Goal: Task Accomplishment & Management: Manage account settings

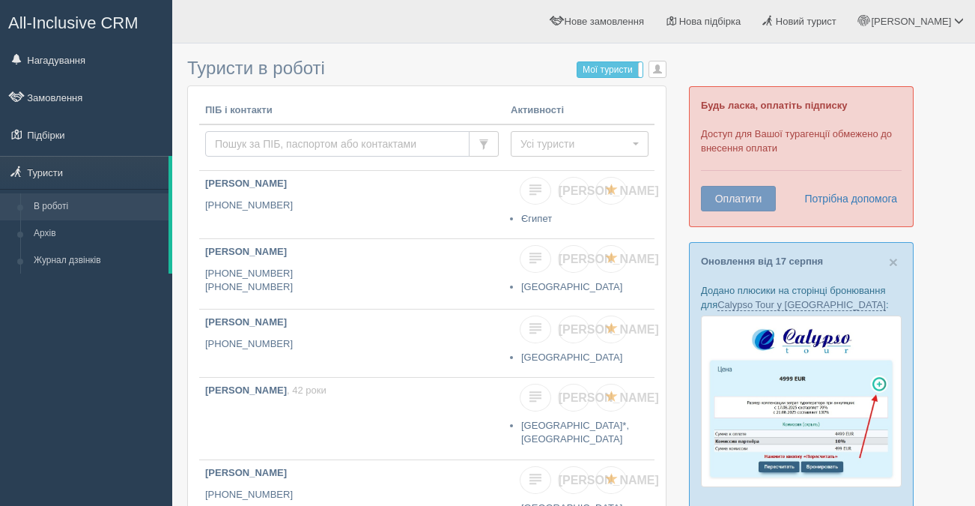
click at [255, 143] on input "text" at bounding box center [337, 143] width 264 height 25
paste input "+380633781714"
type input "+380633781714"
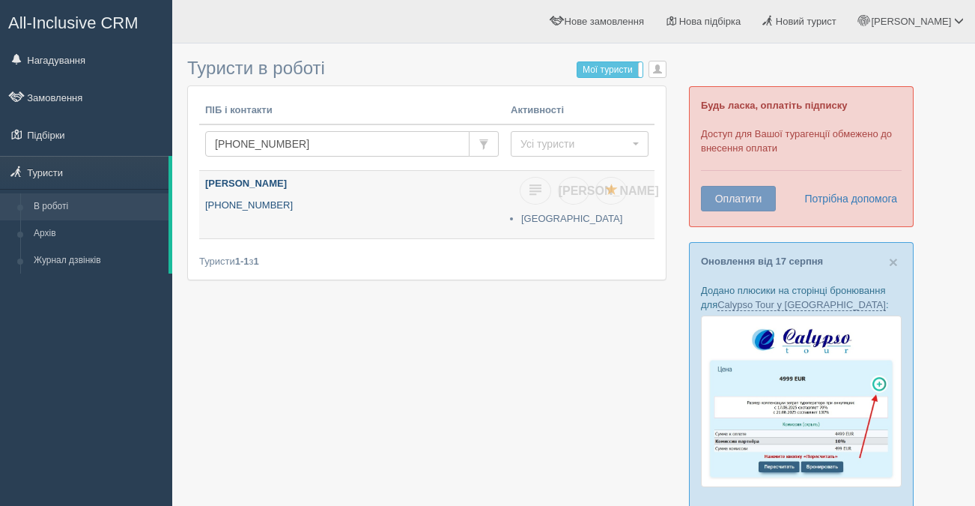
click at [261, 210] on p "[PHONE_NUMBER]" at bounding box center [352, 205] width 294 height 14
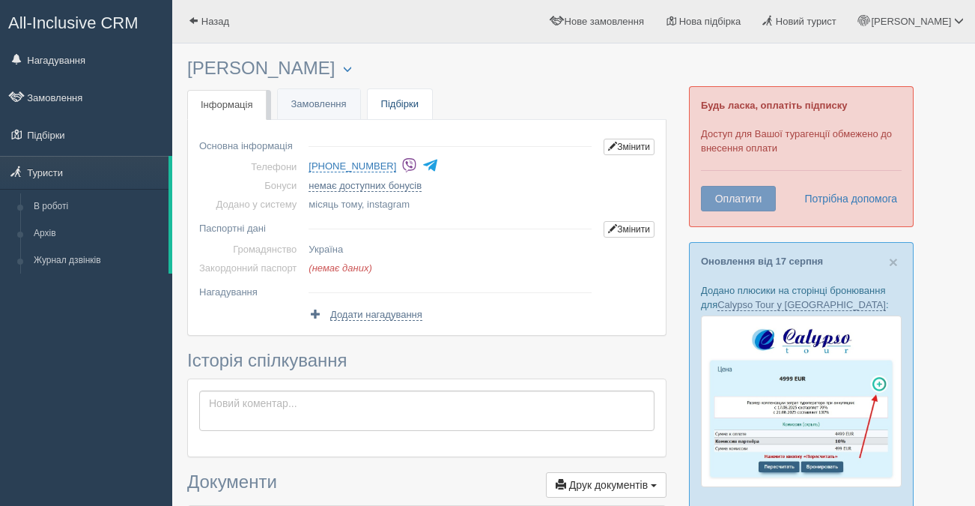
click at [409, 107] on link "Підбірки" at bounding box center [400, 104] width 64 height 31
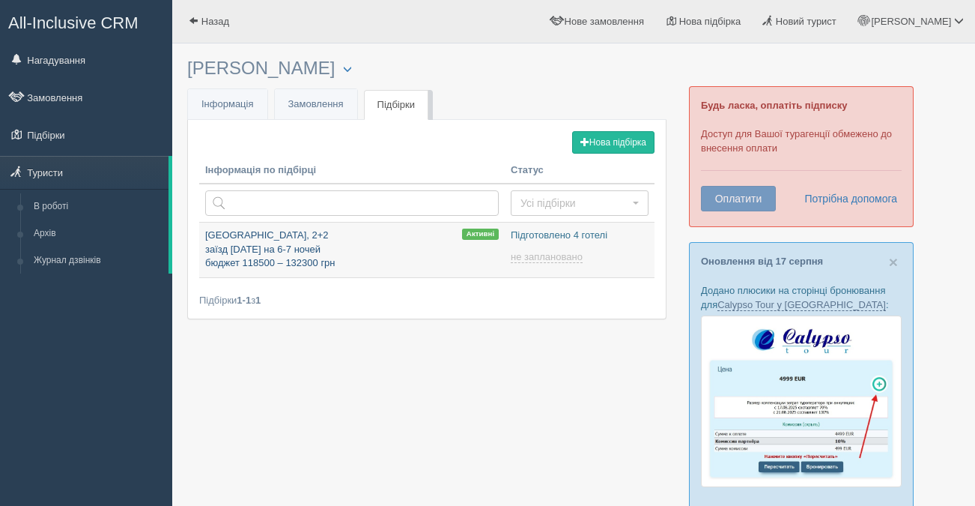
type input "2025-08-19 16:35"
click at [253, 255] on p "Туреччина, 2+2 заїзд 20 липня на 6-7 ночей бюджет 118500 – 132300 грн" at bounding box center [352, 249] width 294 height 42
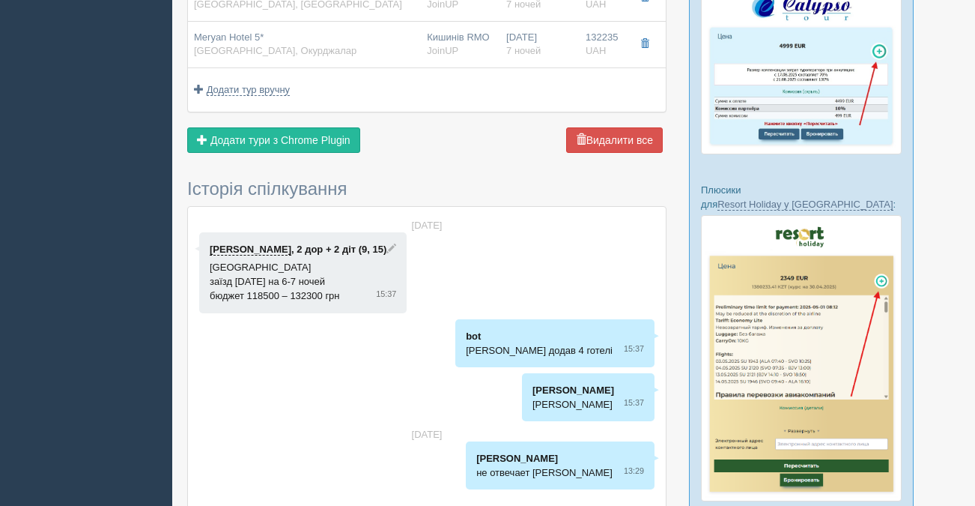
scroll to position [377, 0]
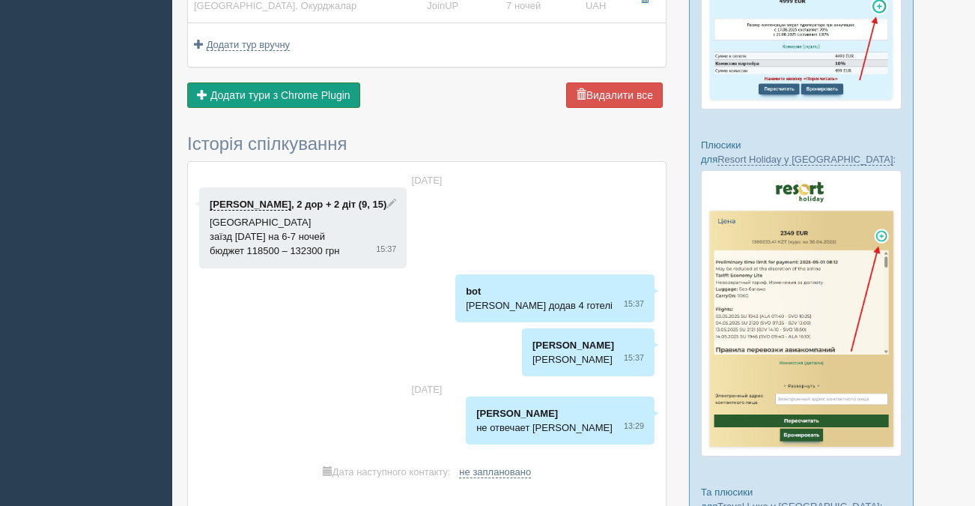
click at [274, 97] on span "Додати тури з Chrome Plugin" at bounding box center [280, 95] width 140 height 12
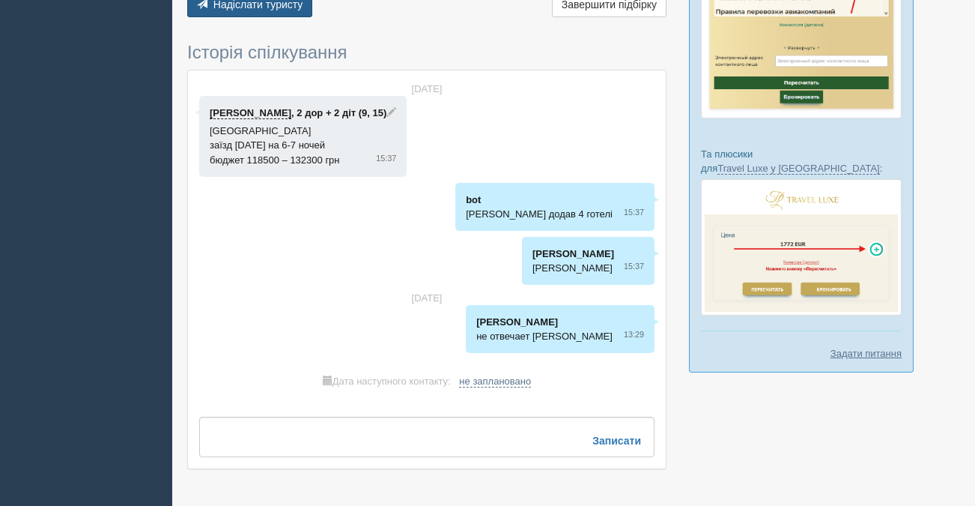
scroll to position [749, 0]
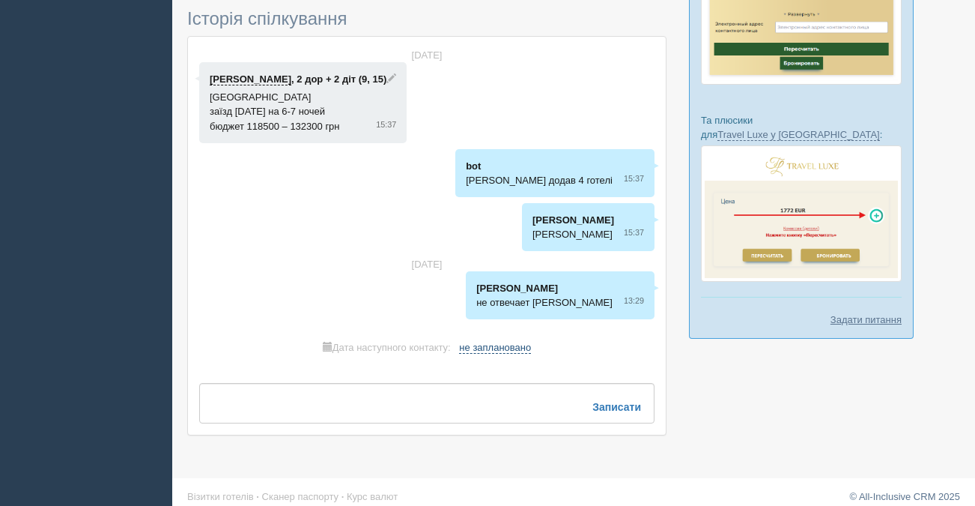
click at [520, 341] on span "не заплановано" at bounding box center [495, 347] width 72 height 12
select select "16"
select select "35"
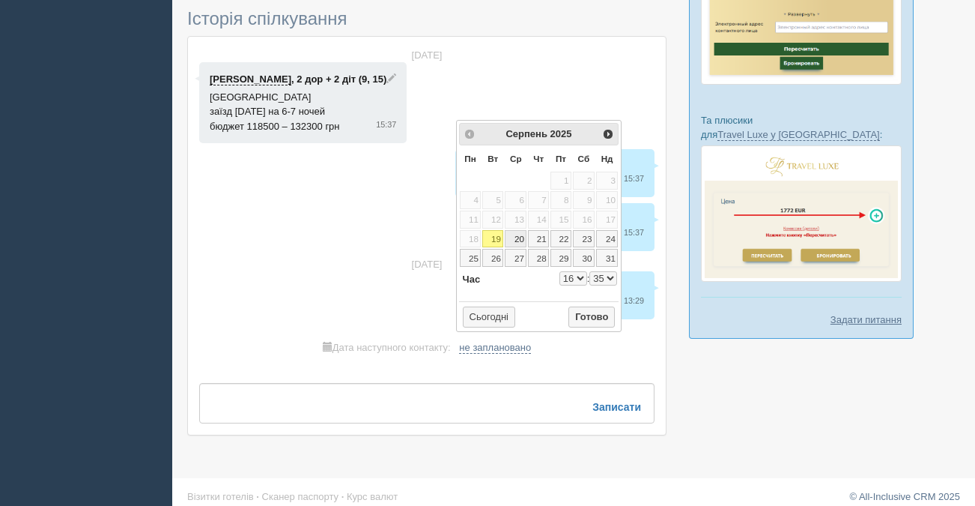
click at [523, 237] on link "20" at bounding box center [516, 239] width 22 height 18
type input "2025-08-20 16:35"
select select "16"
select select "35"
click at [601, 315] on button "Готово" at bounding box center [591, 316] width 46 height 21
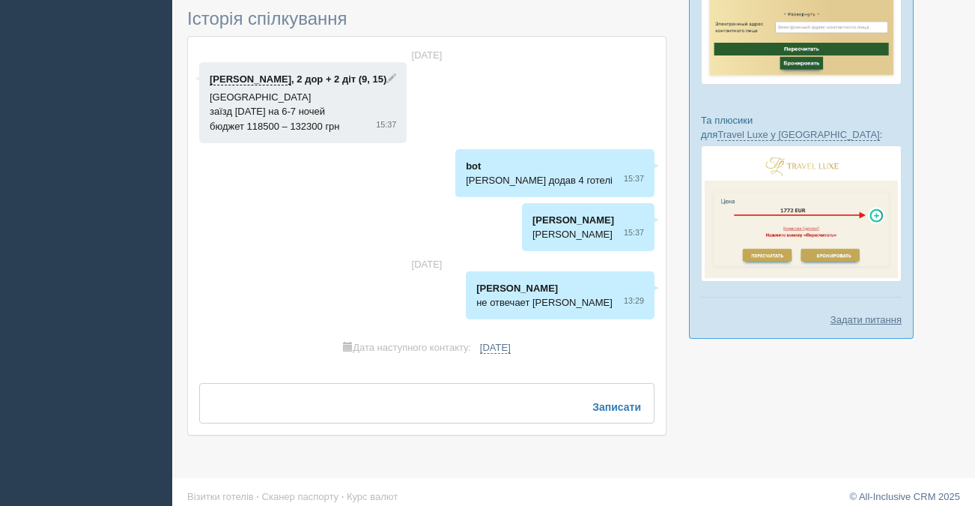
click at [222, 392] on textarea at bounding box center [426, 403] width 455 height 40
type textarea "вайбер отель"
click at [624, 410] on b "Записати" at bounding box center [616, 416] width 49 height 12
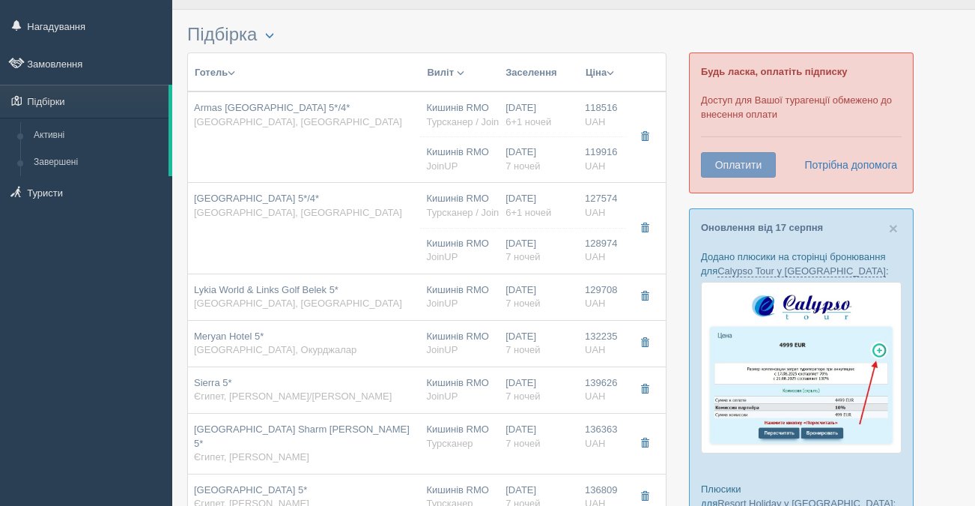
scroll to position [0, 0]
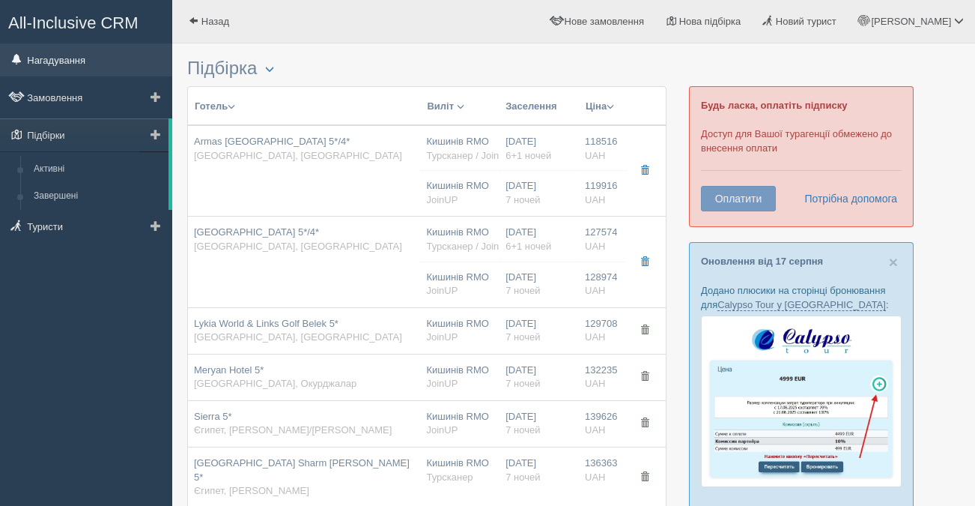
click at [62, 58] on link "Нагадування" at bounding box center [86, 59] width 172 height 33
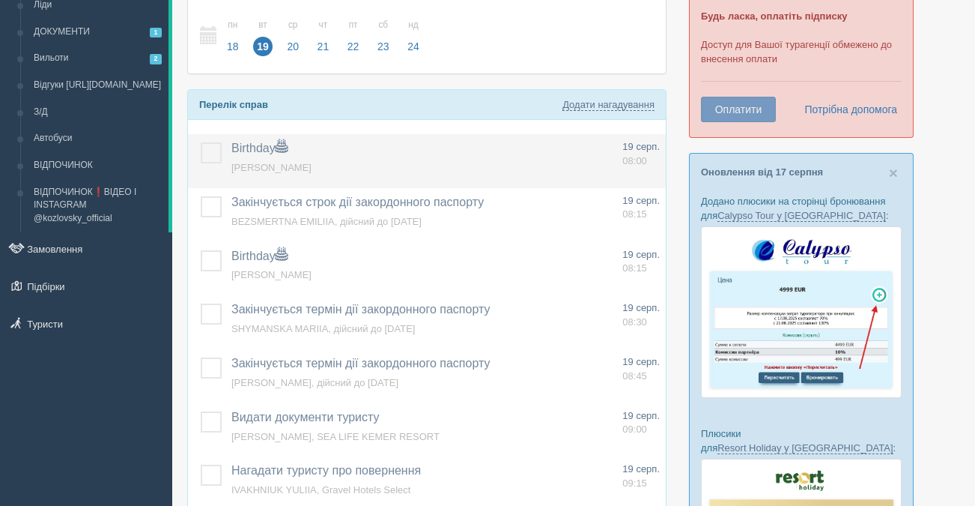
scroll to position [95, 0]
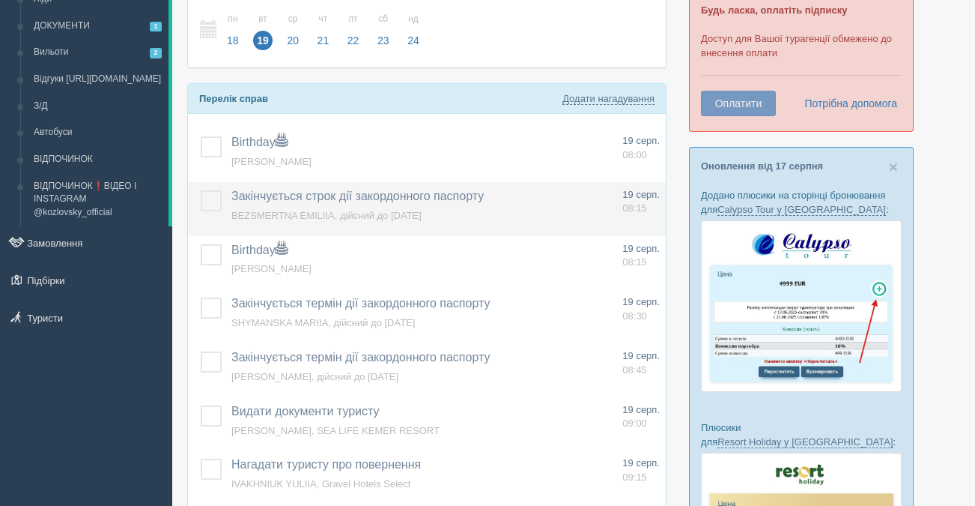
click at [201, 190] on label at bounding box center [201, 190] width 0 height 0
click at [0, 0] on input "checkbox" at bounding box center [0, 0] width 0 height 0
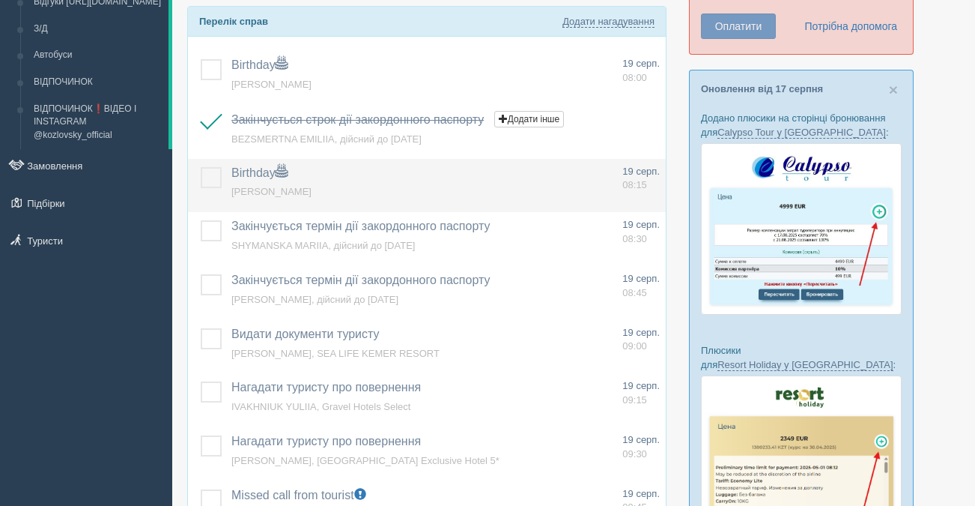
scroll to position [173, 0]
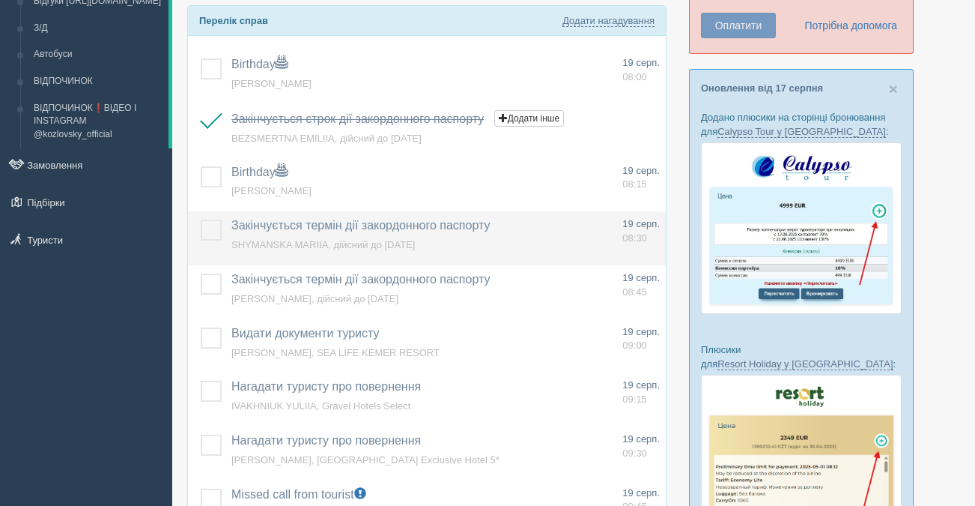
click at [201, 219] on label at bounding box center [201, 219] width 0 height 0
click at [0, 0] on input "checkbox" at bounding box center [0, 0] width 0 height 0
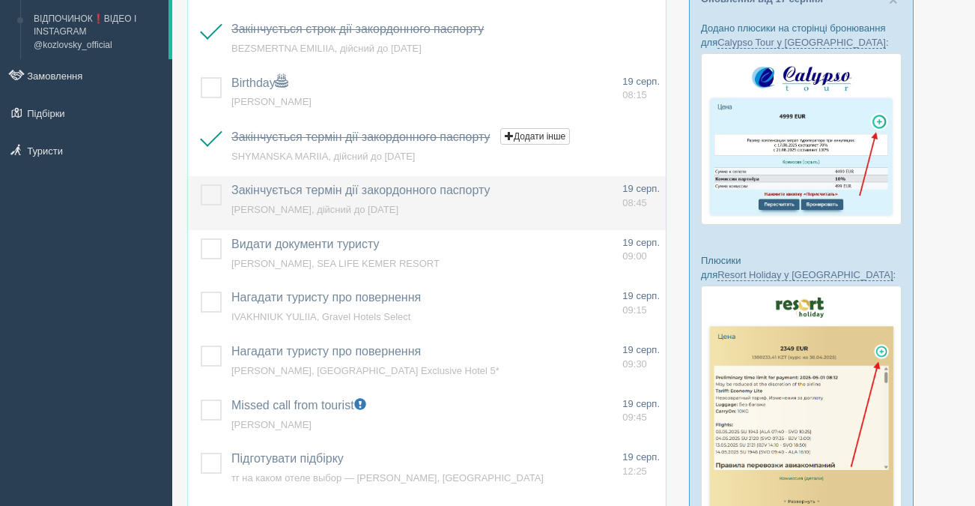
scroll to position [263, 0]
click at [201, 183] on label at bounding box center [201, 183] width 0 height 0
click at [0, 0] on input "checkbox" at bounding box center [0, 0] width 0 height 0
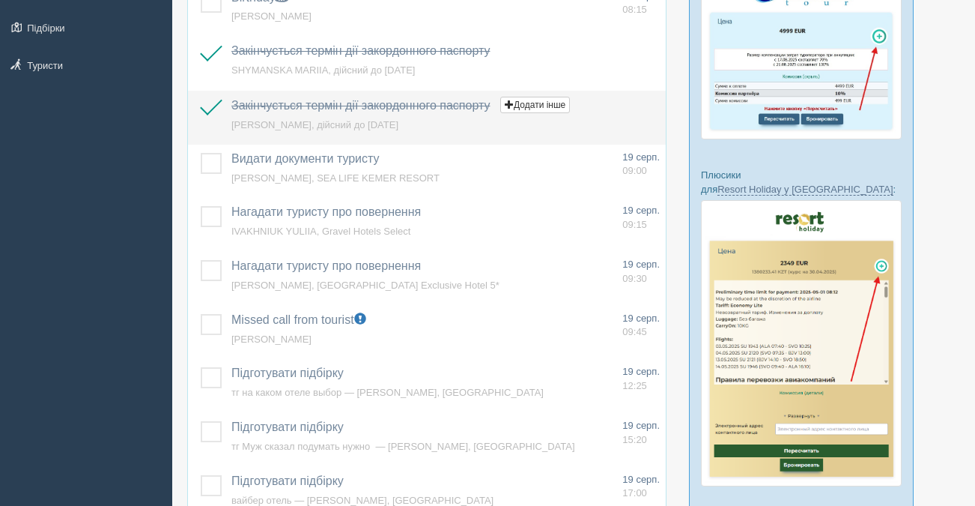
scroll to position [356, 0]
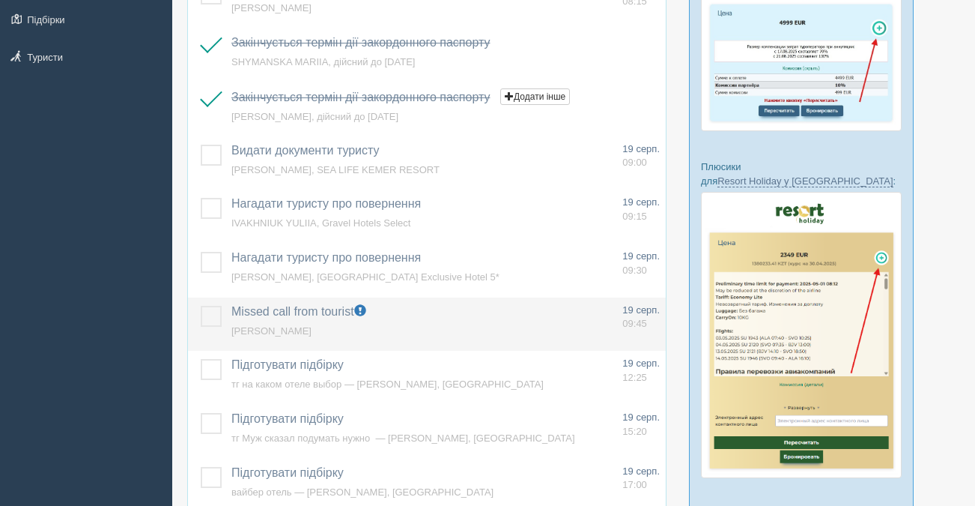
click at [201, 306] on label at bounding box center [201, 306] width 0 height 0
click at [0, 0] on input "checkbox" at bounding box center [0, 0] width 0 height 0
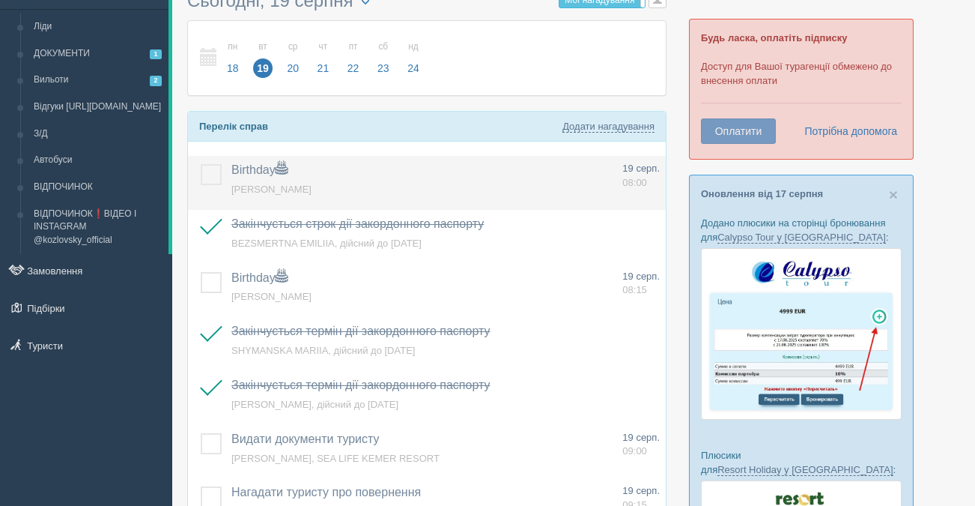
click at [303, 189] on span "[PERSON_NAME]" at bounding box center [271, 188] width 80 height 11
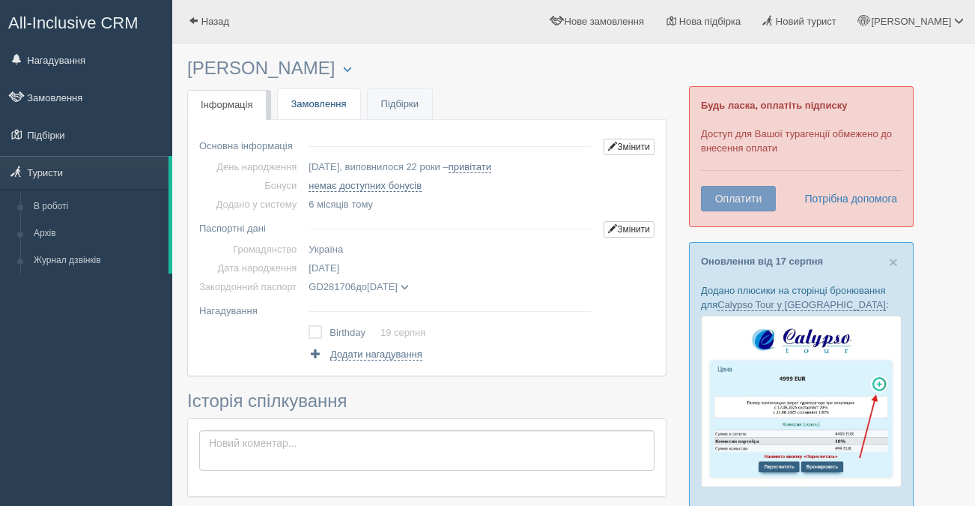
click at [326, 109] on link "Замовлення" at bounding box center [319, 104] width 82 height 31
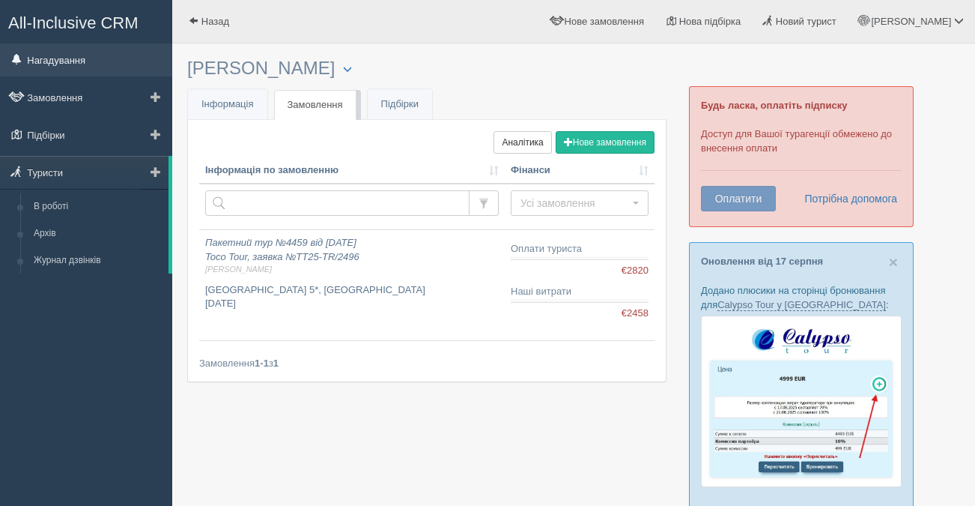
click at [70, 62] on link "Нагадування" at bounding box center [86, 59] width 172 height 33
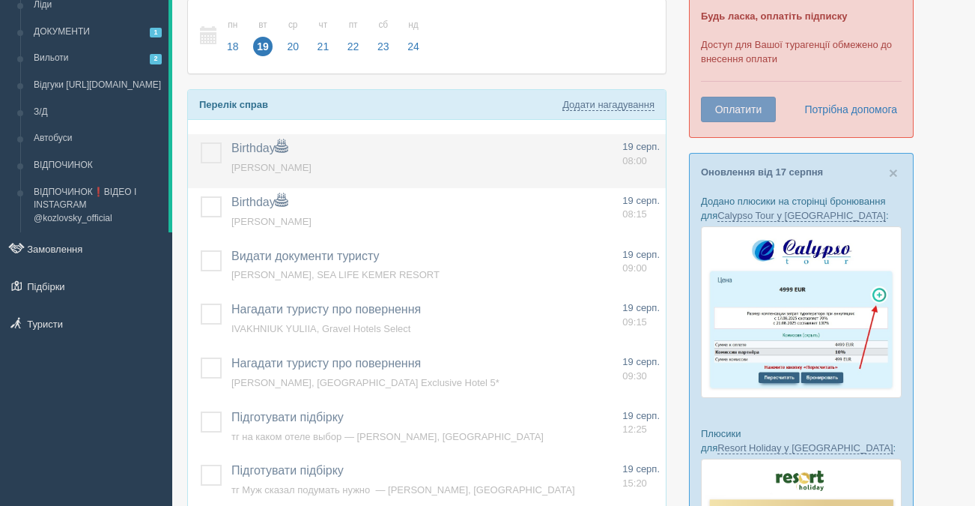
scroll to position [91, 0]
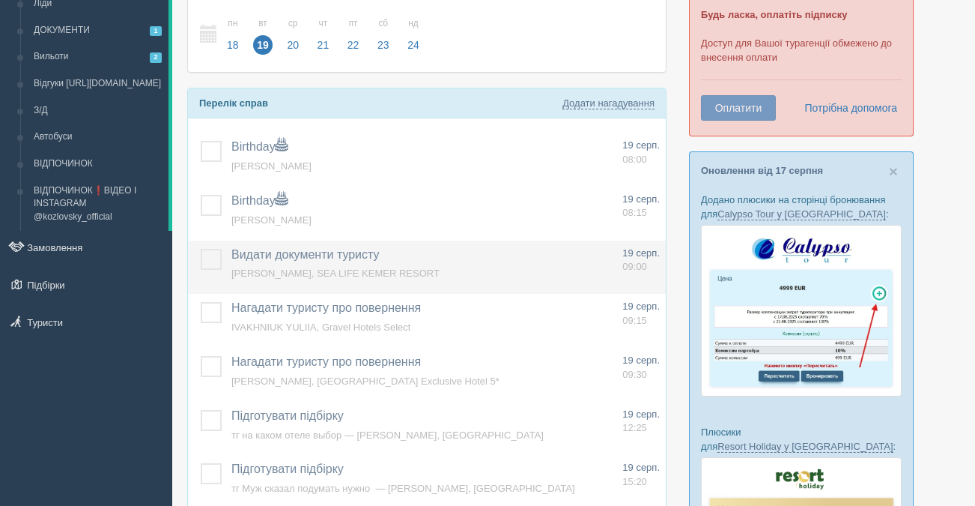
click at [377, 281] on td "Видати документи туристу Додати інше Нагадування додано Нагадування оновлено [P…" at bounding box center [420, 267] width 391 height 54
click at [419, 270] on span "ZELENIANKO VERONIKA, SEA LIFE KEMER RESORT" at bounding box center [335, 272] width 208 height 11
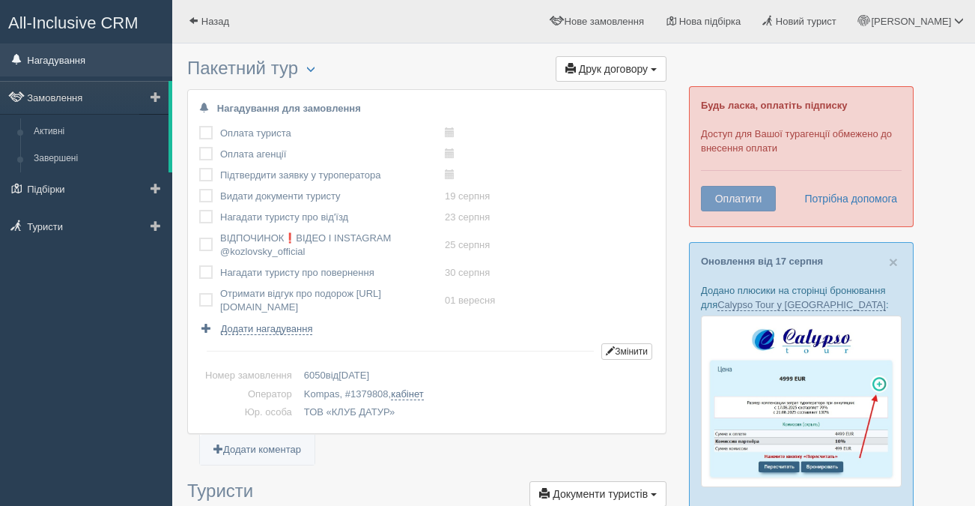
click at [68, 61] on link "Нагадування" at bounding box center [86, 59] width 172 height 33
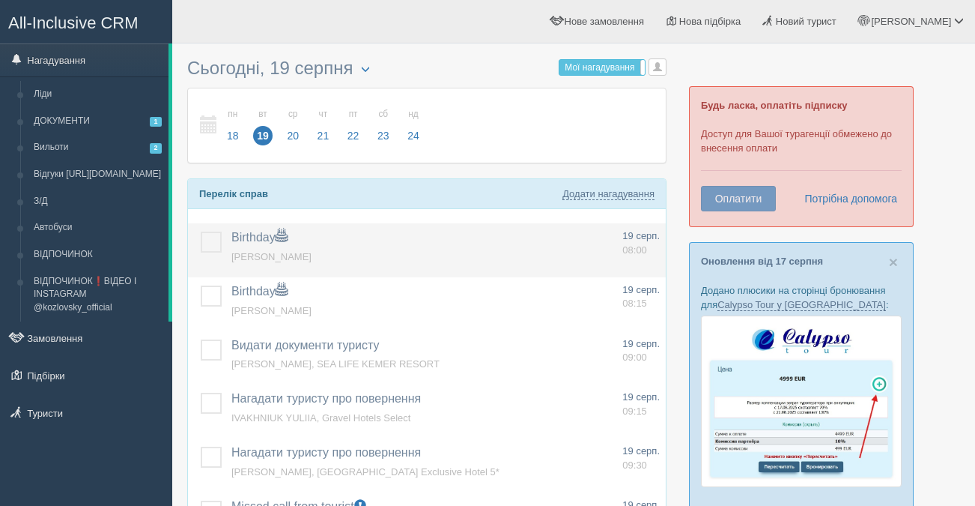
click at [293, 256] on span "[PERSON_NAME]" at bounding box center [271, 256] width 80 height 11
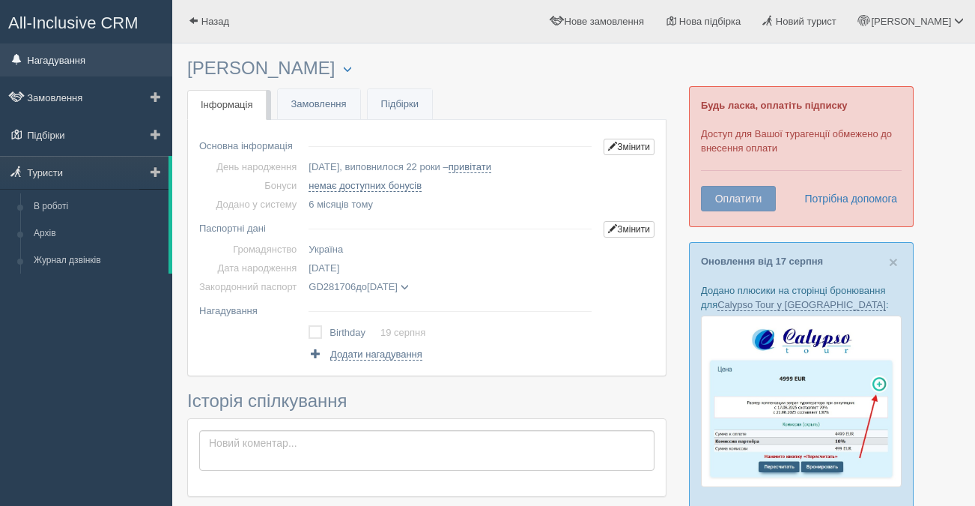
click at [58, 61] on link "Нагадування" at bounding box center [86, 59] width 172 height 33
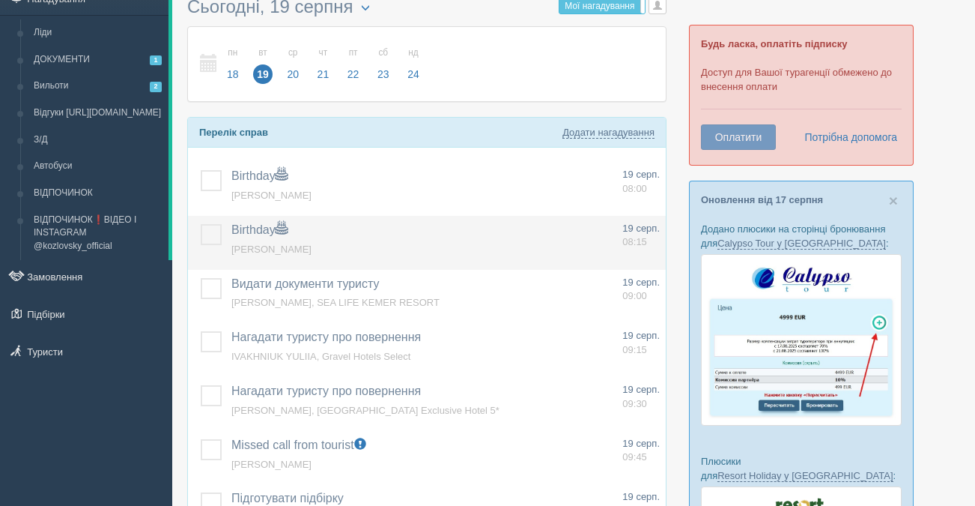
scroll to position [73, 0]
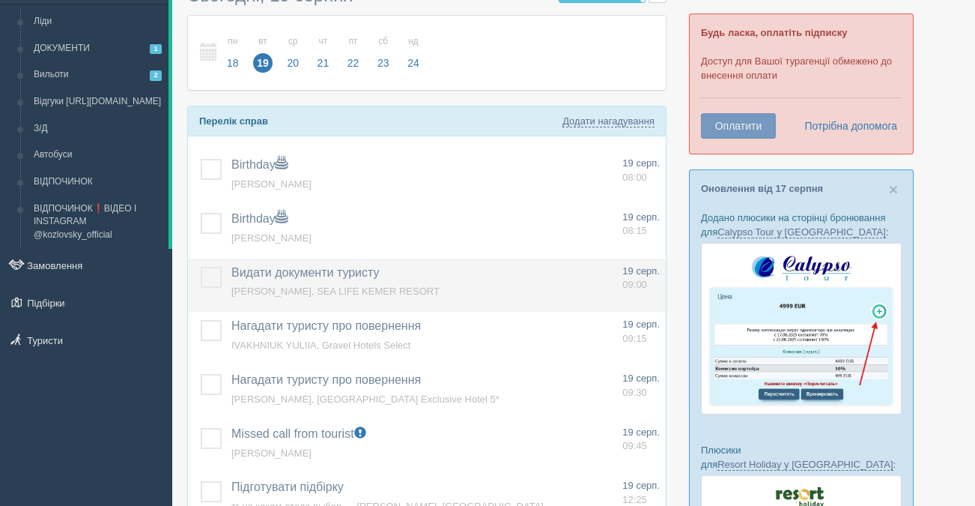
click at [201, 267] on label at bounding box center [201, 267] width 0 height 0
click at [0, 0] on input "checkbox" at bounding box center [0, 0] width 0 height 0
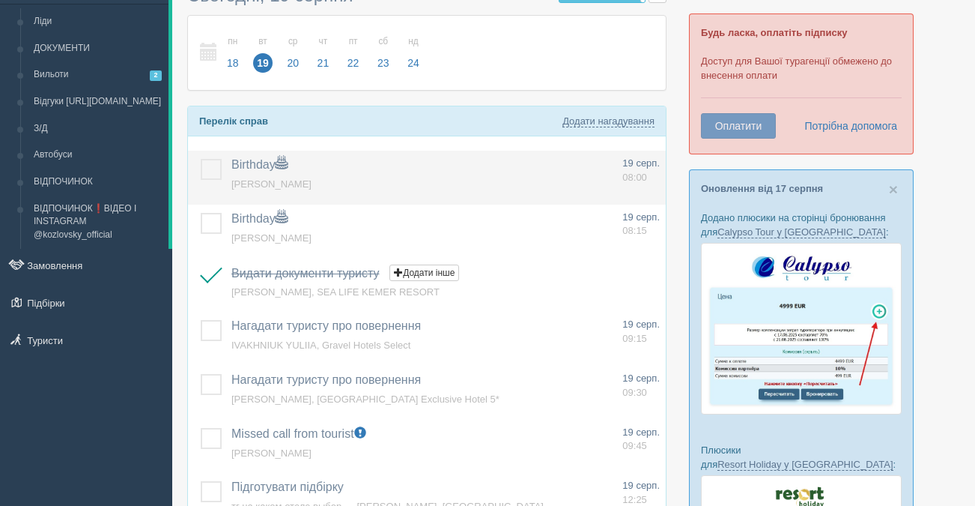
click at [201, 159] on label at bounding box center [201, 159] width 0 height 0
click at [0, 0] on input "checkbox" at bounding box center [0, 0] width 0 height 0
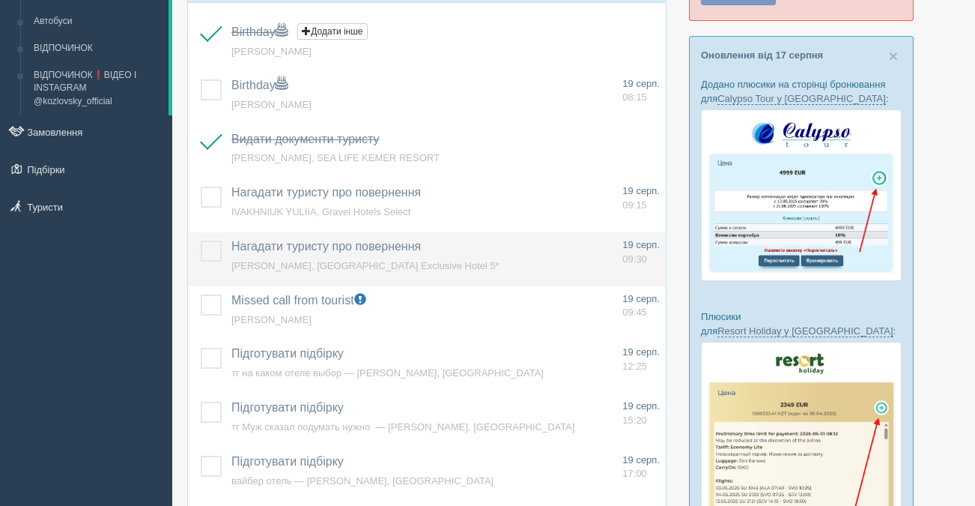
scroll to position [210, 0]
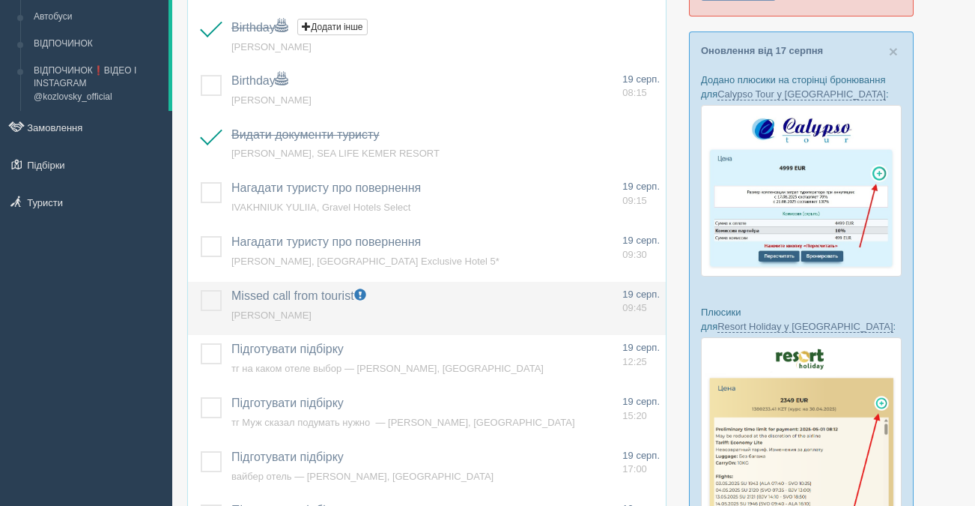
click at [201, 290] on label at bounding box center [201, 290] width 0 height 0
click at [0, 0] on input "checkbox" at bounding box center [0, 0] width 0 height 0
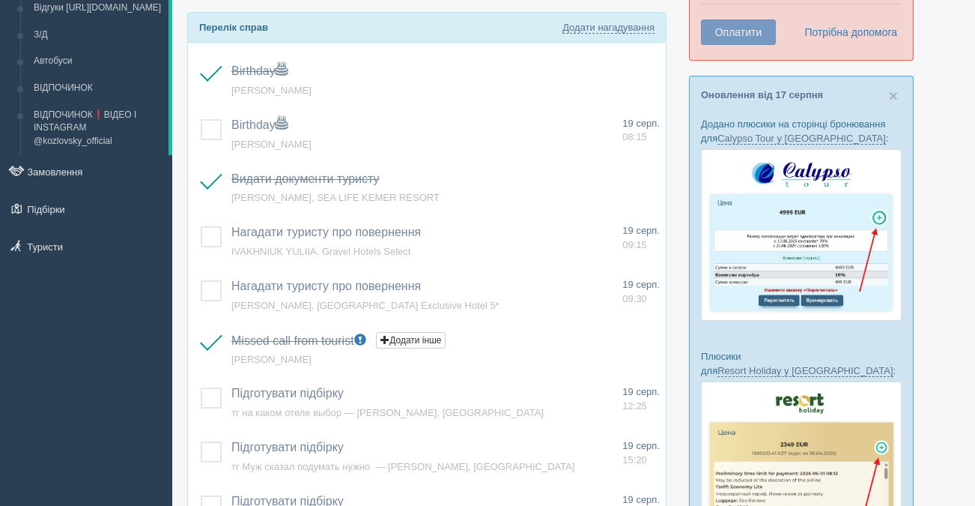
scroll to position [157, 0]
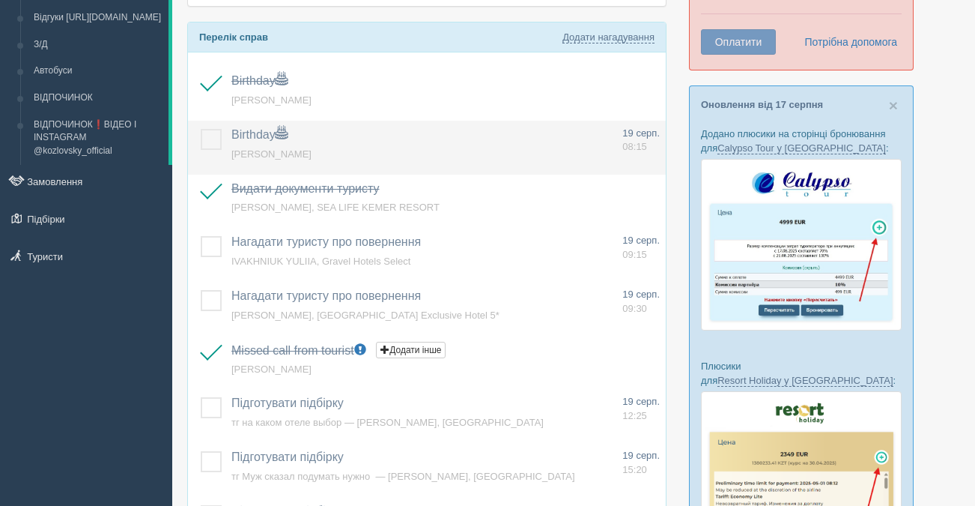
click at [277, 154] on span "[PERSON_NAME]" at bounding box center [271, 153] width 80 height 11
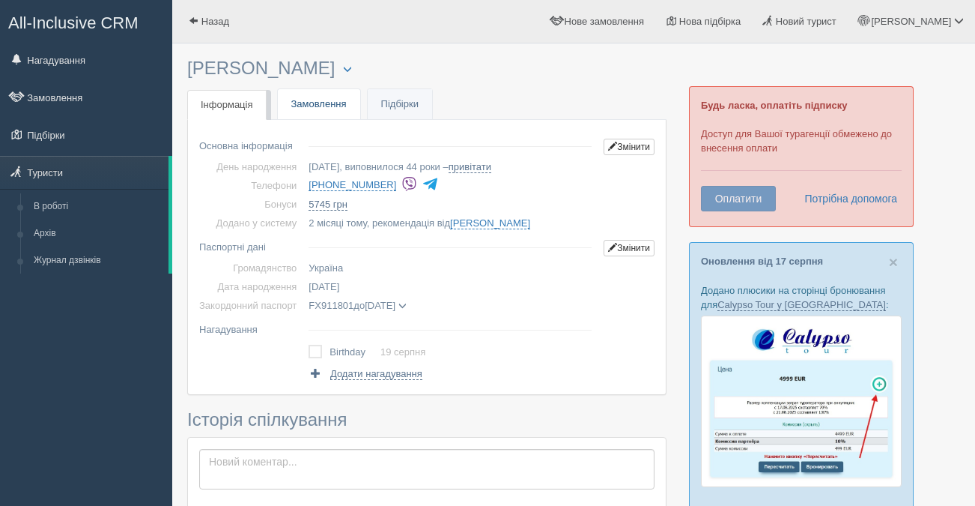
click at [334, 102] on link "Замовлення" at bounding box center [319, 104] width 82 height 31
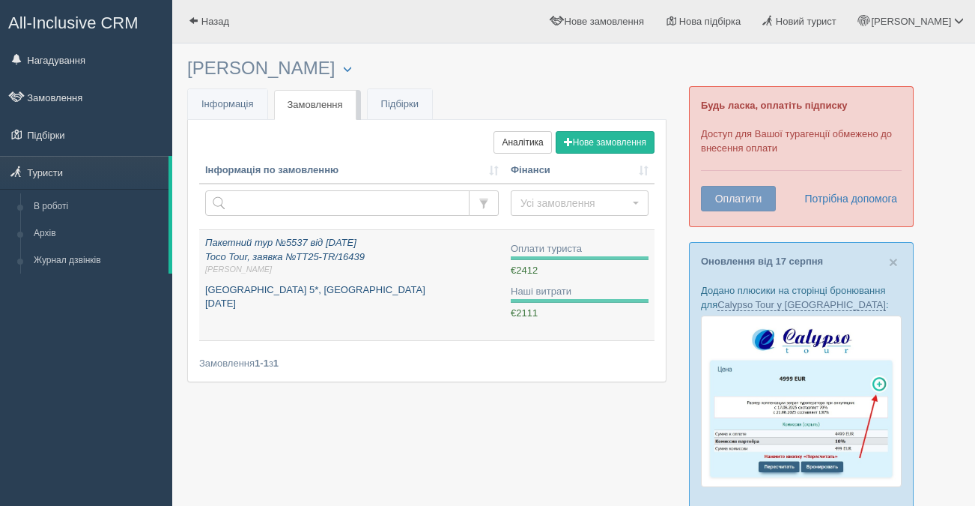
click at [317, 279] on div "Пакетний тур №5537 від [DATE] Toco Tour, заявка №TT25-TR/16439 [PERSON_NAME] О.…" at bounding box center [352, 273] width 294 height 75
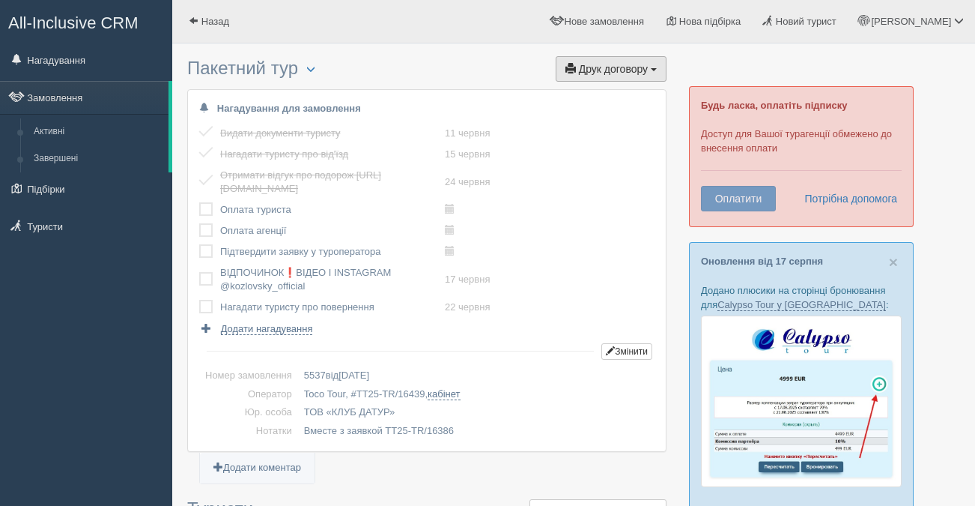
click at [652, 70] on span "button" at bounding box center [654, 69] width 6 height 3
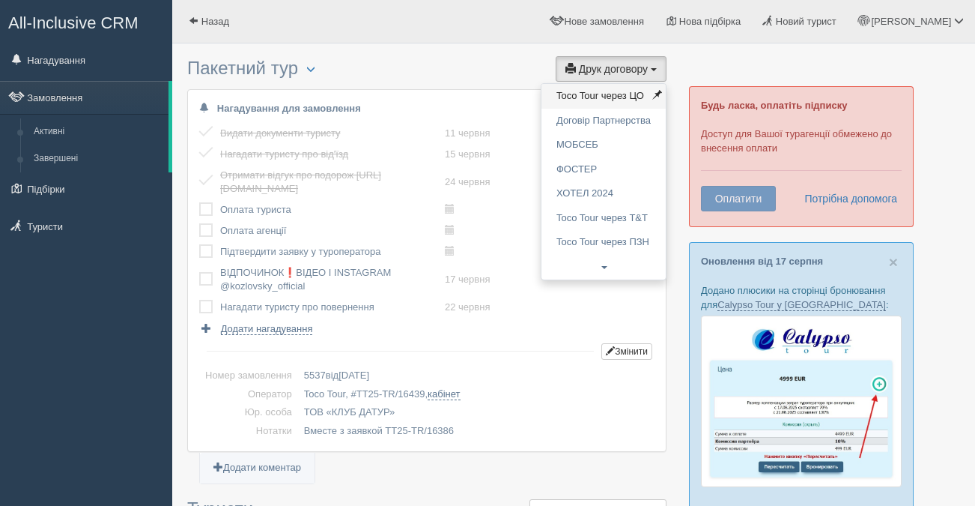
click at [624, 100] on link "Toco Tour через ЦО" at bounding box center [603, 96] width 124 height 25
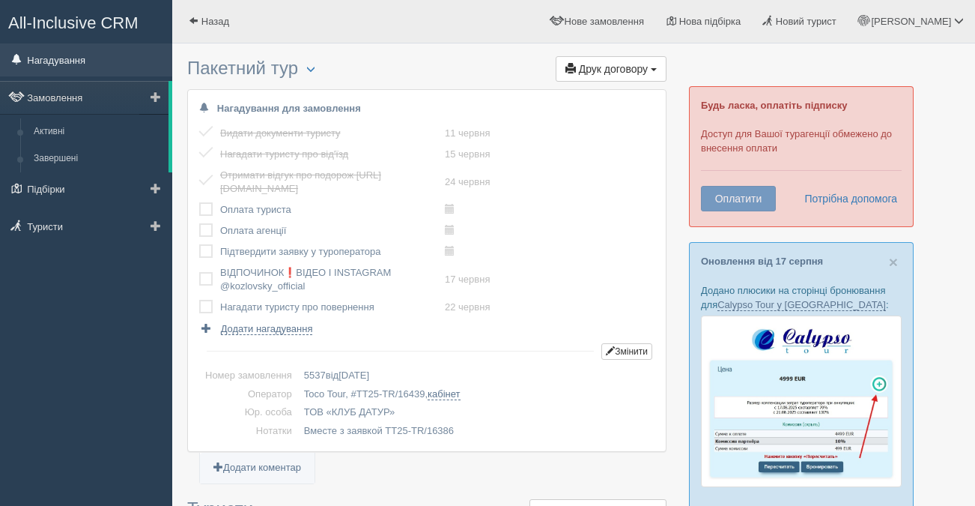
click at [80, 58] on link "Нагадування" at bounding box center [86, 59] width 172 height 33
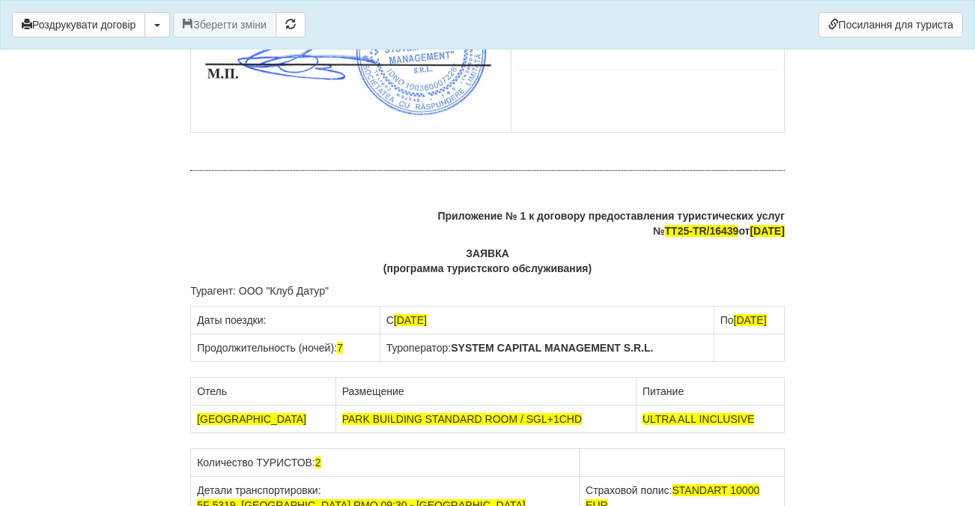
scroll to position [8402, 0]
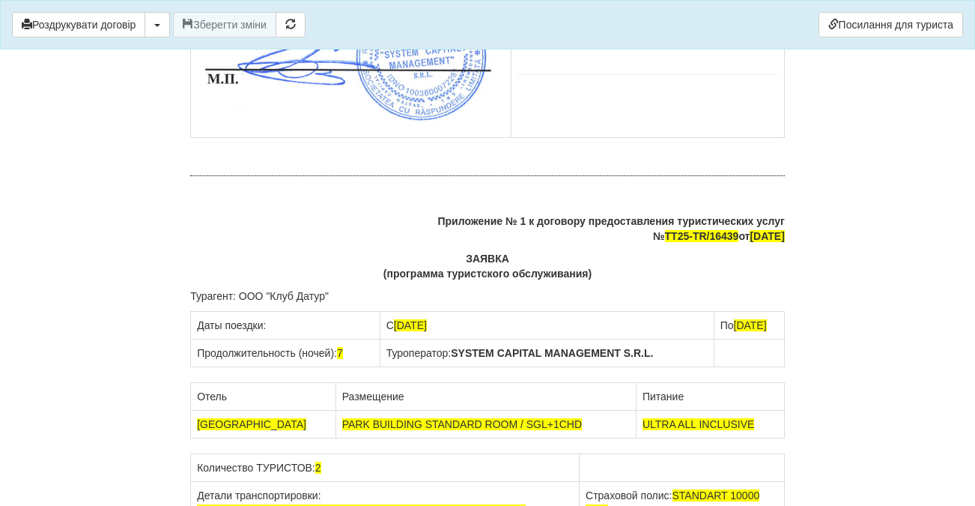
drag, startPoint x: 520, startPoint y: 286, endPoint x: 613, endPoint y: 288, distance: 92.9
copy span "тел."
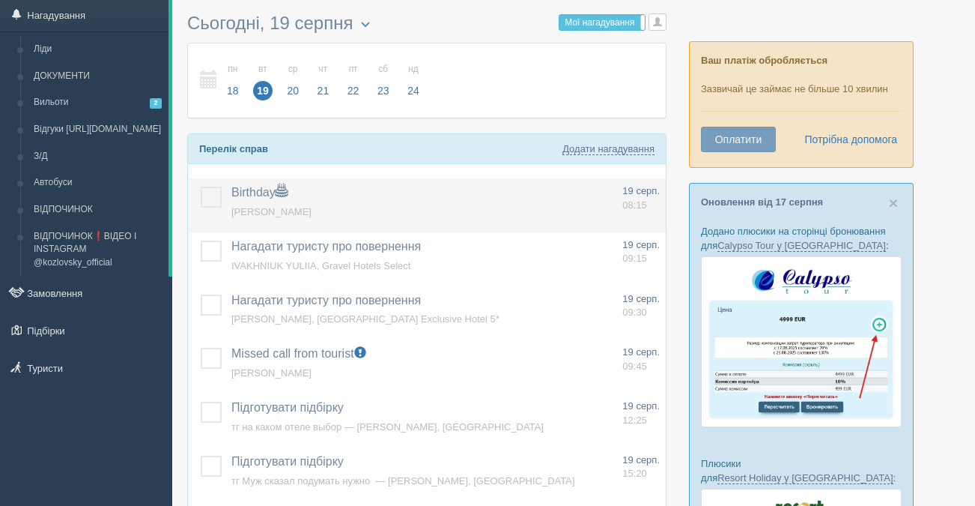
scroll to position [46, 0]
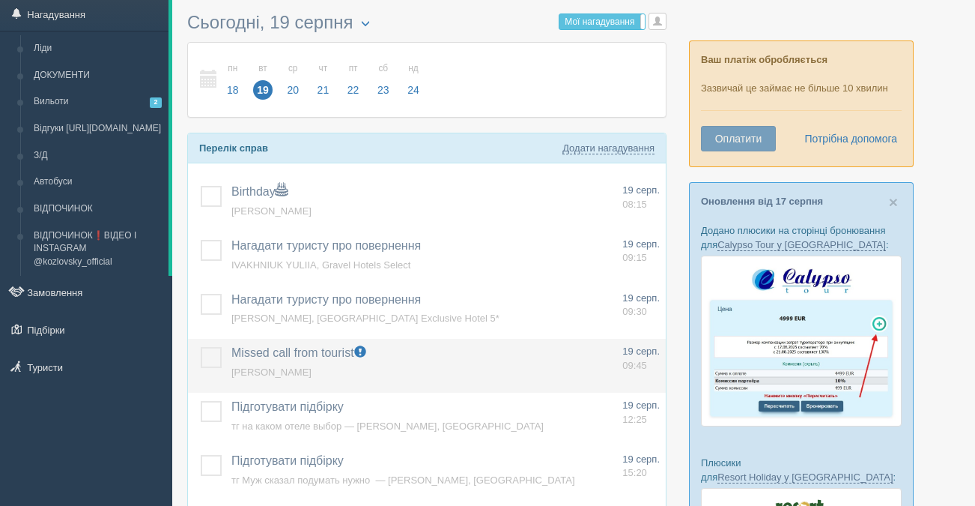
click at [201, 347] on label at bounding box center [201, 347] width 0 height 0
click at [0, 0] on input "checkbox" at bounding box center [0, 0] width 0 height 0
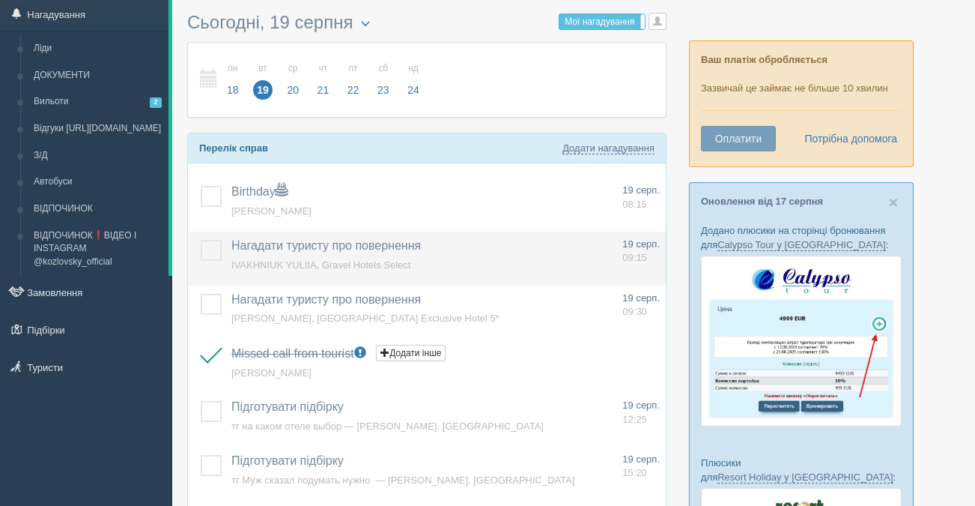
click at [201, 240] on label at bounding box center [201, 240] width 0 height 0
click at [0, 0] on input "checkbox" at bounding box center [0, 0] width 0 height 0
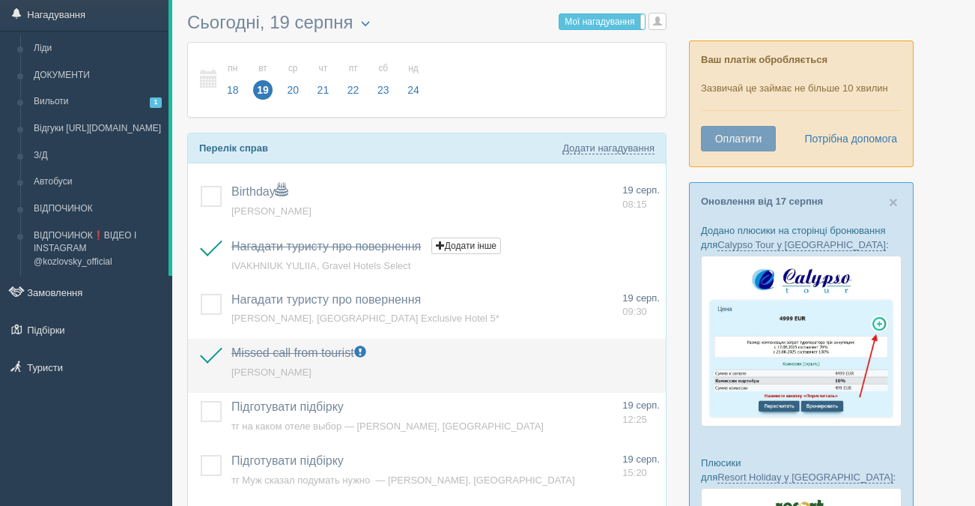
scroll to position [47, 0]
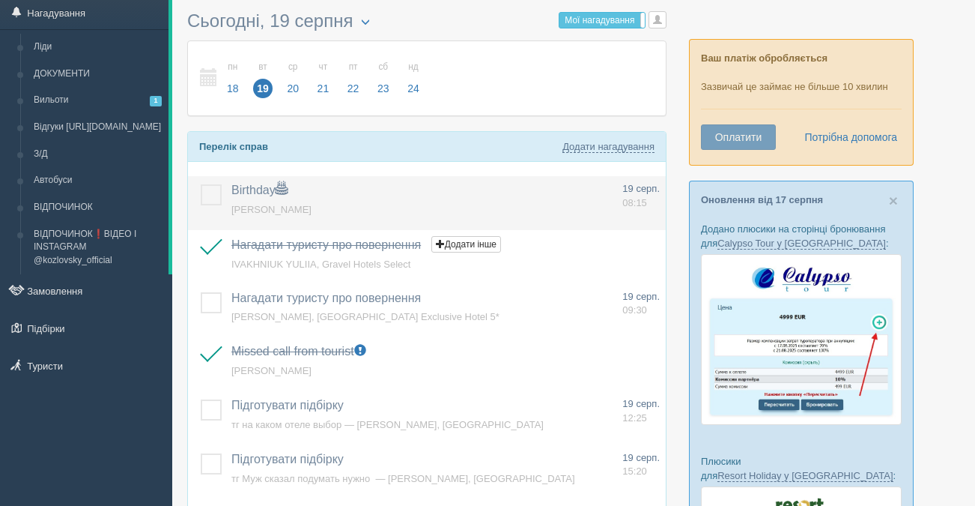
click at [287, 210] on span "[PERSON_NAME]" at bounding box center [271, 209] width 80 height 11
